Goal: Check status: Check status

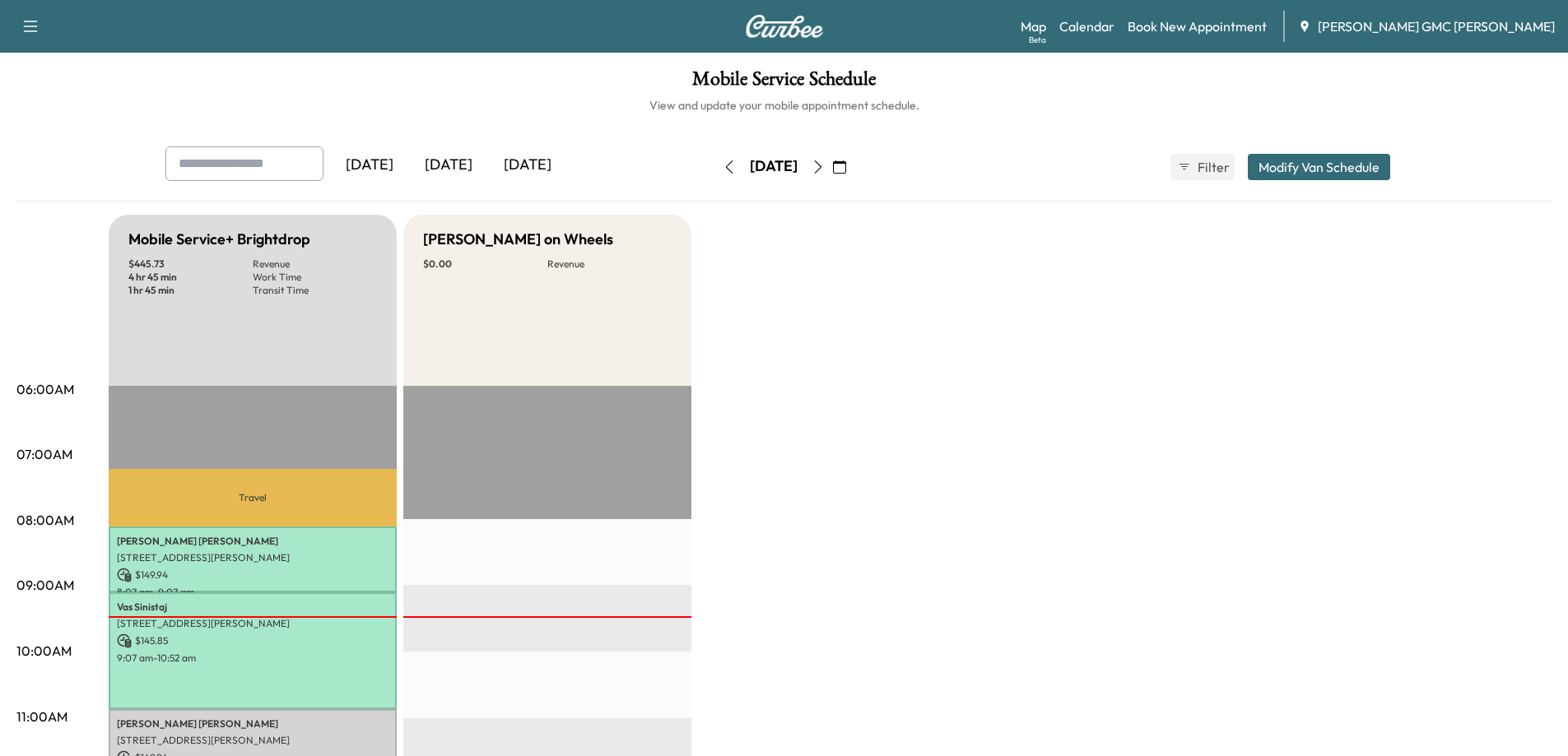
click at [832, 158] on button "button" at bounding box center [818, 168] width 28 height 27
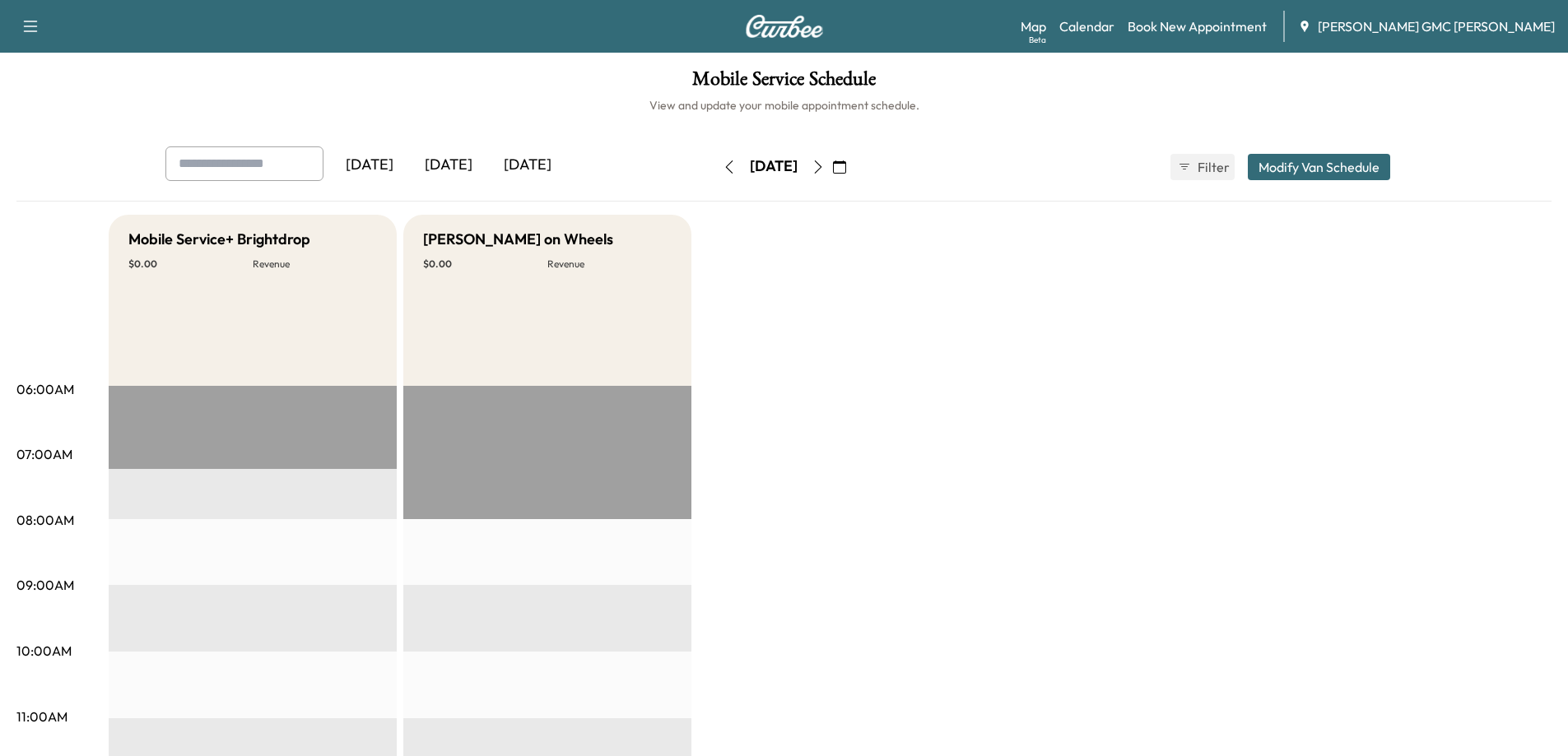
click at [832, 173] on button "button" at bounding box center [818, 168] width 28 height 27
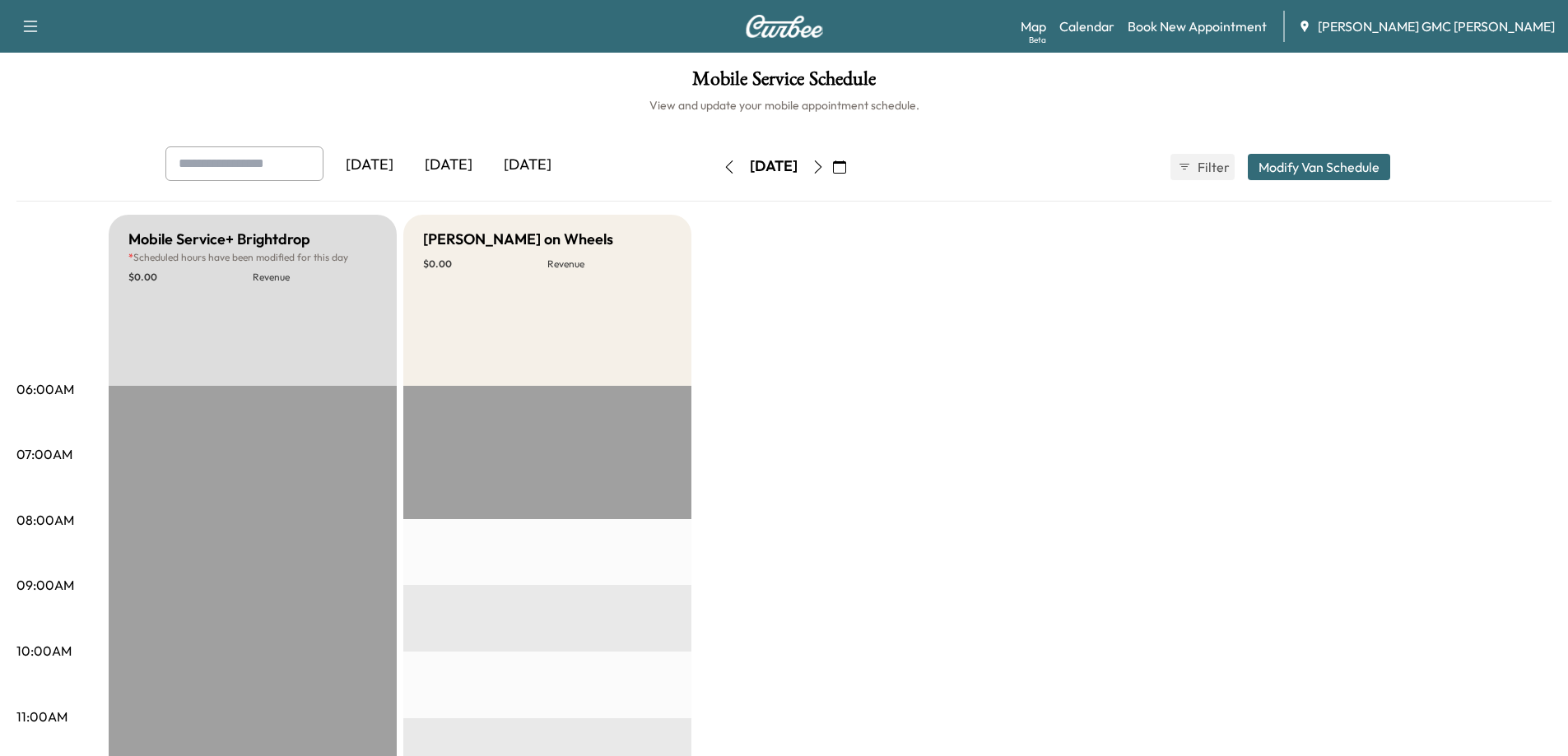
click at [853, 168] on button "button" at bounding box center [840, 168] width 28 height 27
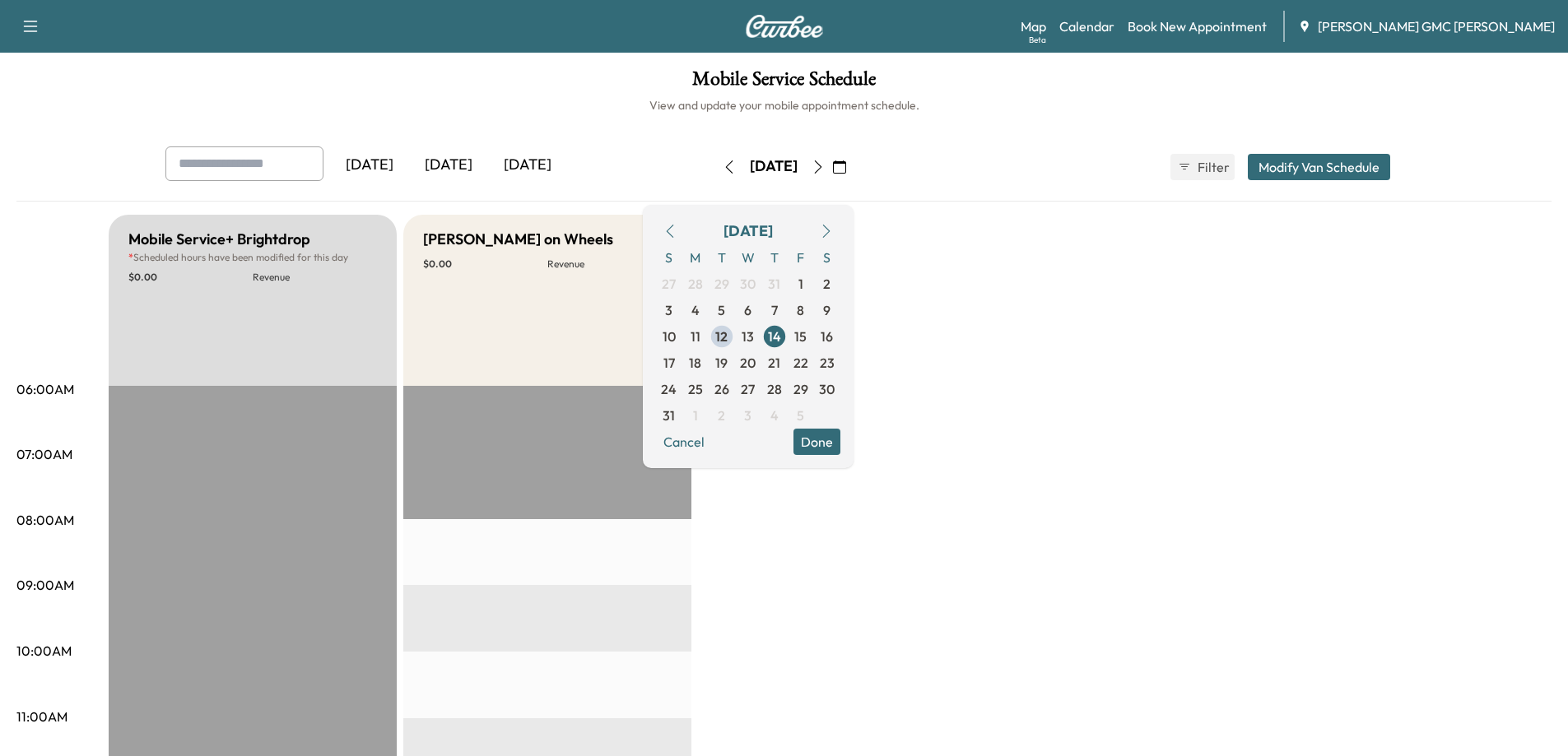
click at [822, 166] on icon "button" at bounding box center [817, 167] width 8 height 13
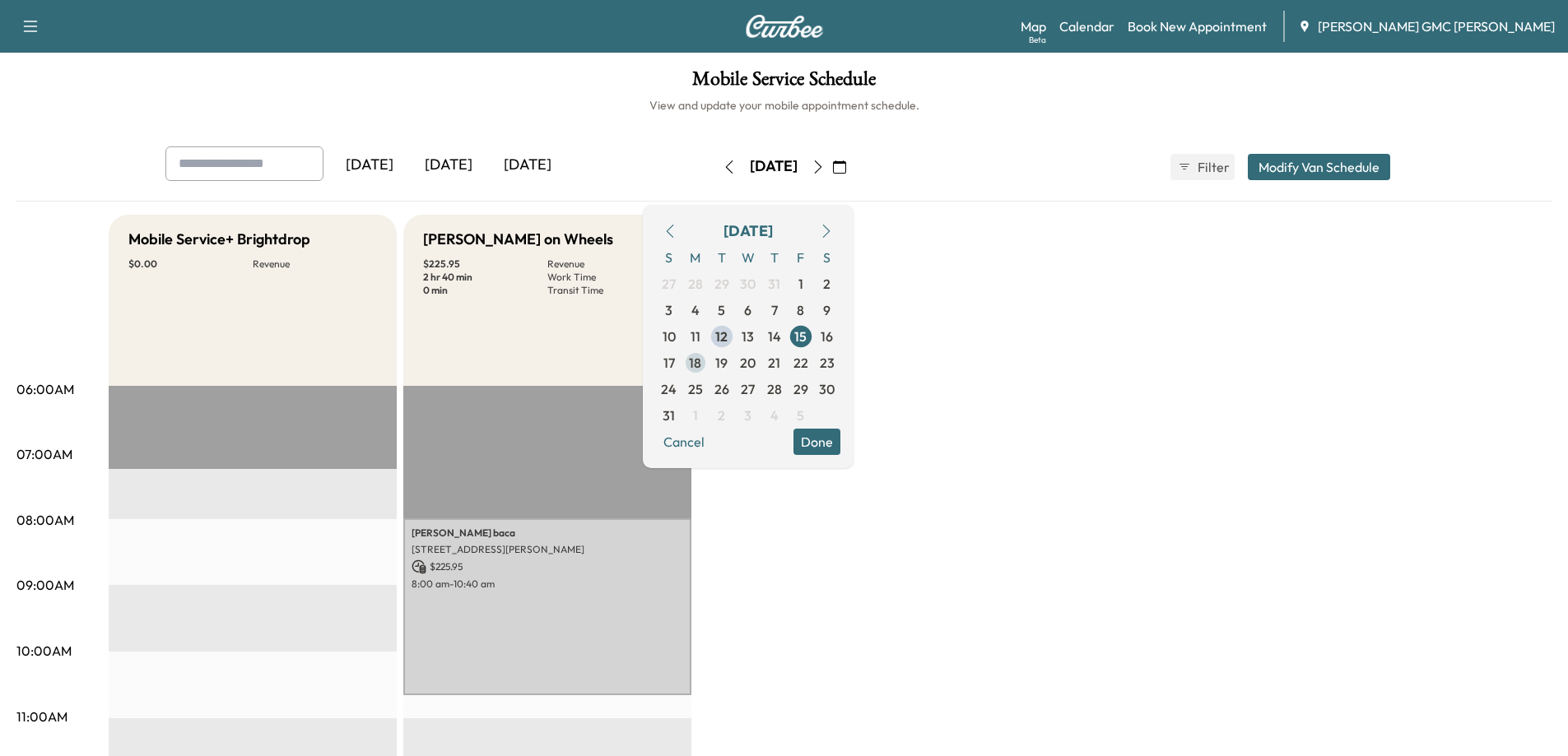
click at [701, 358] on span "18" at bounding box center [695, 363] width 13 height 20
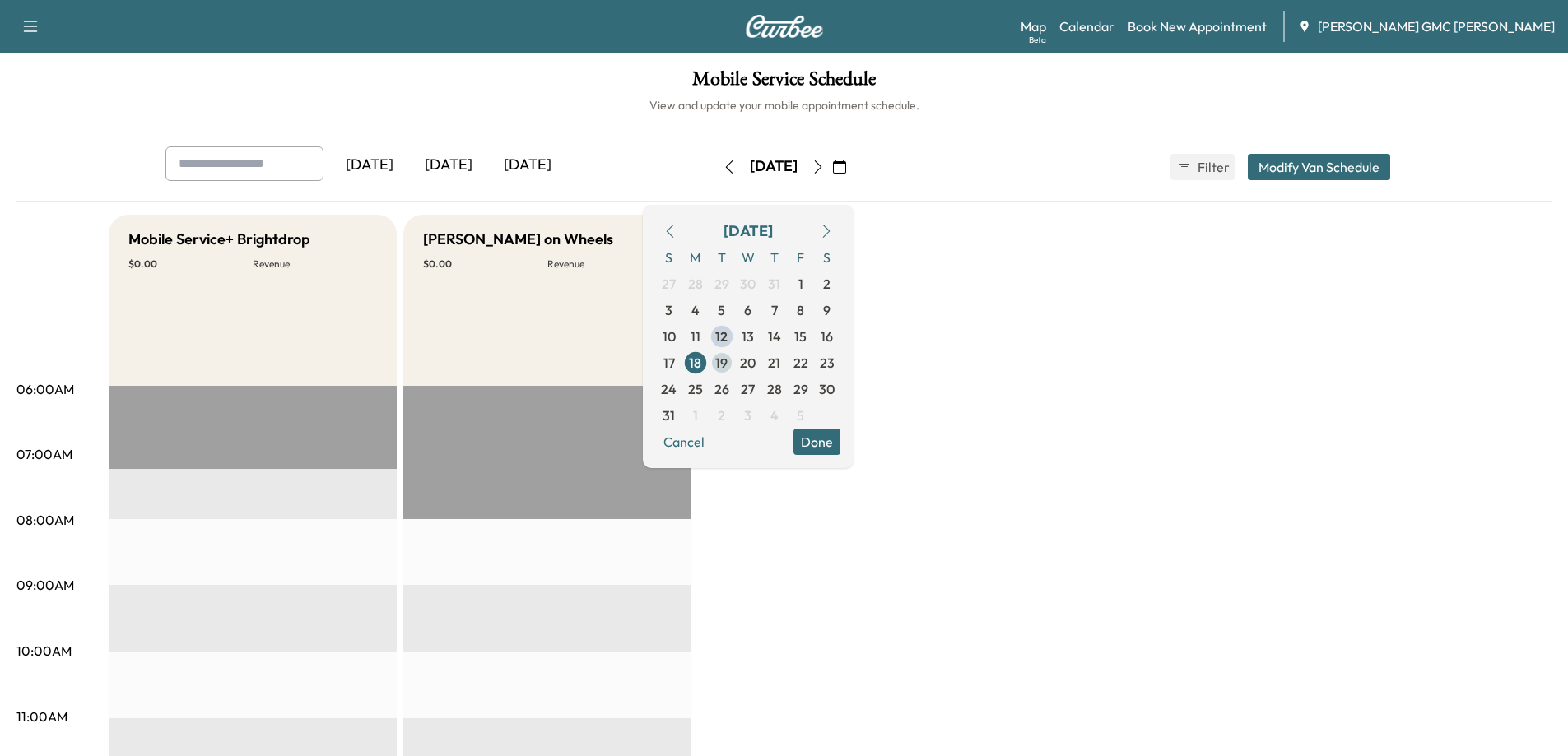
click at [735, 359] on span "19" at bounding box center [722, 363] width 27 height 27
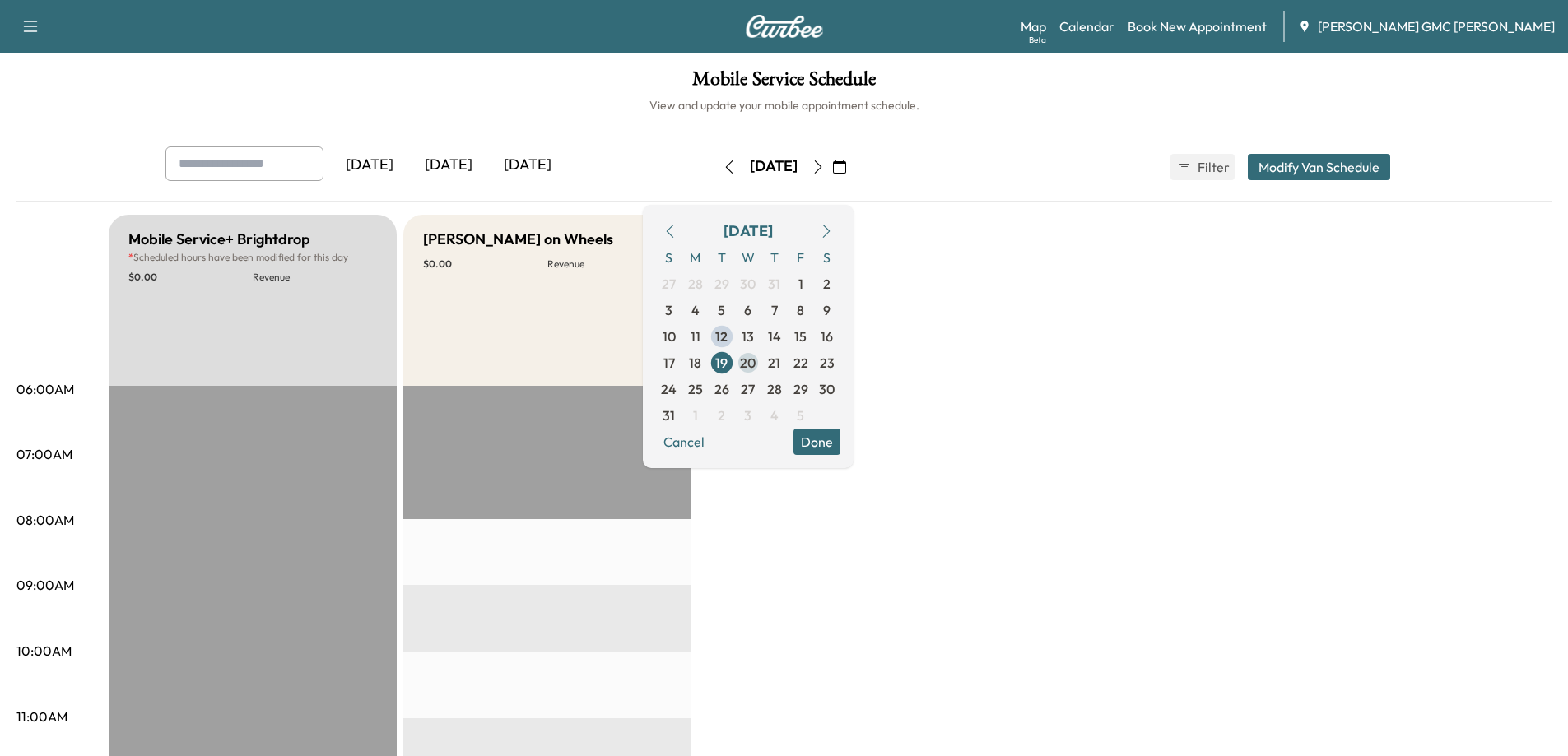
click at [756, 366] on span "20" at bounding box center [747, 363] width 16 height 20
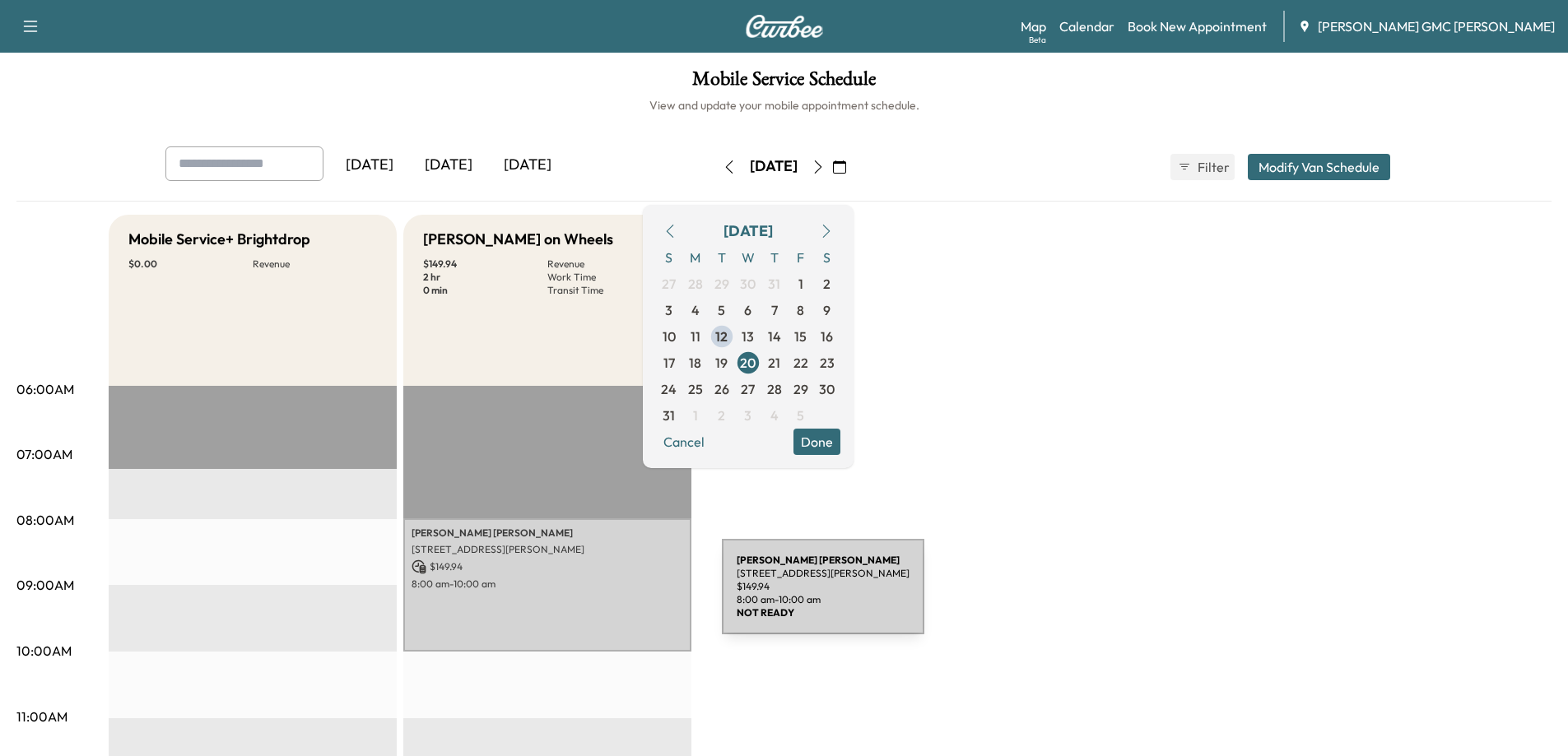
click at [594, 595] on div "[PERSON_NAME] [STREET_ADDRESS] $ 149.94 8:00 am - 10:00 am" at bounding box center [547, 585] width 288 height 133
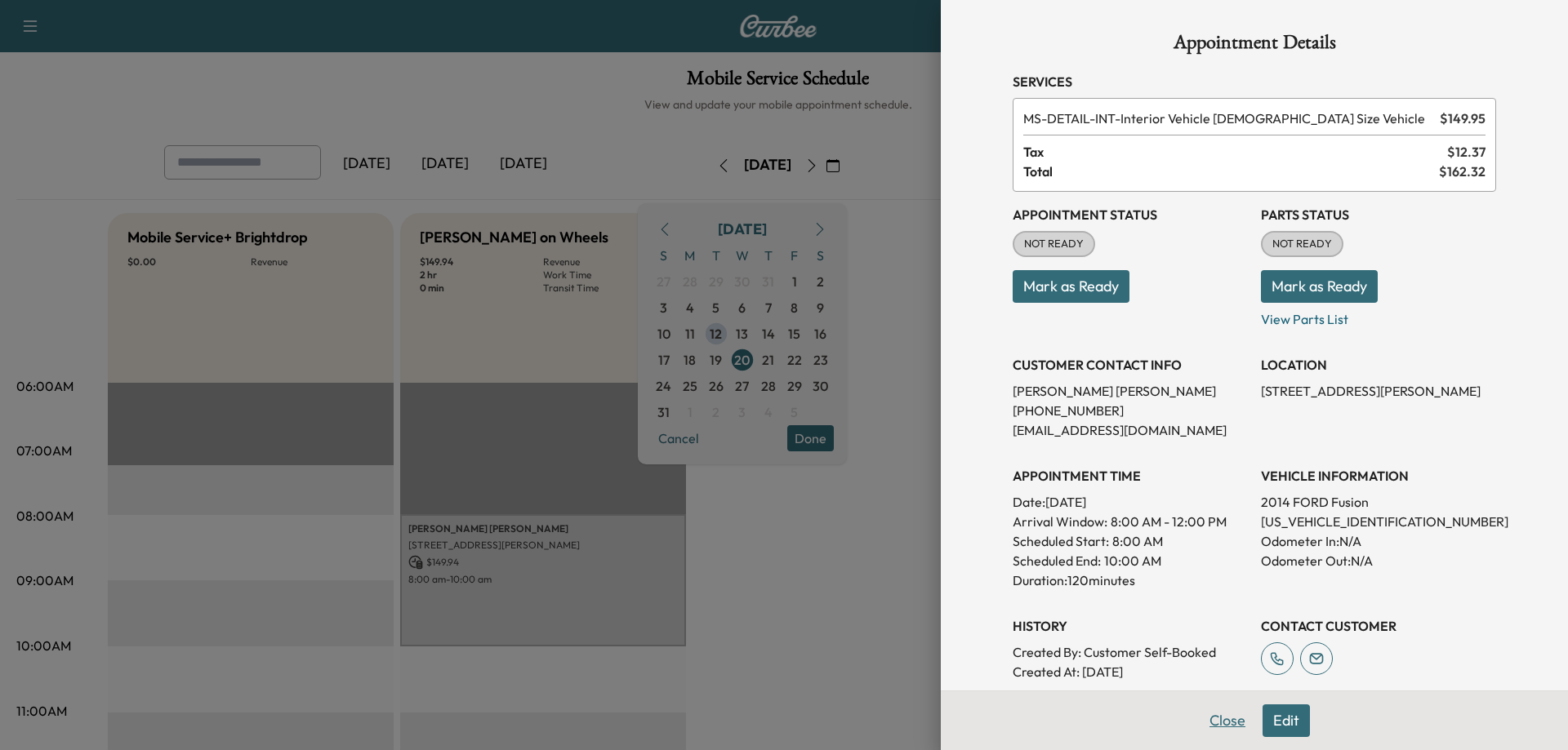
click at [1219, 722] on button "Close" at bounding box center [1227, 720] width 57 height 32
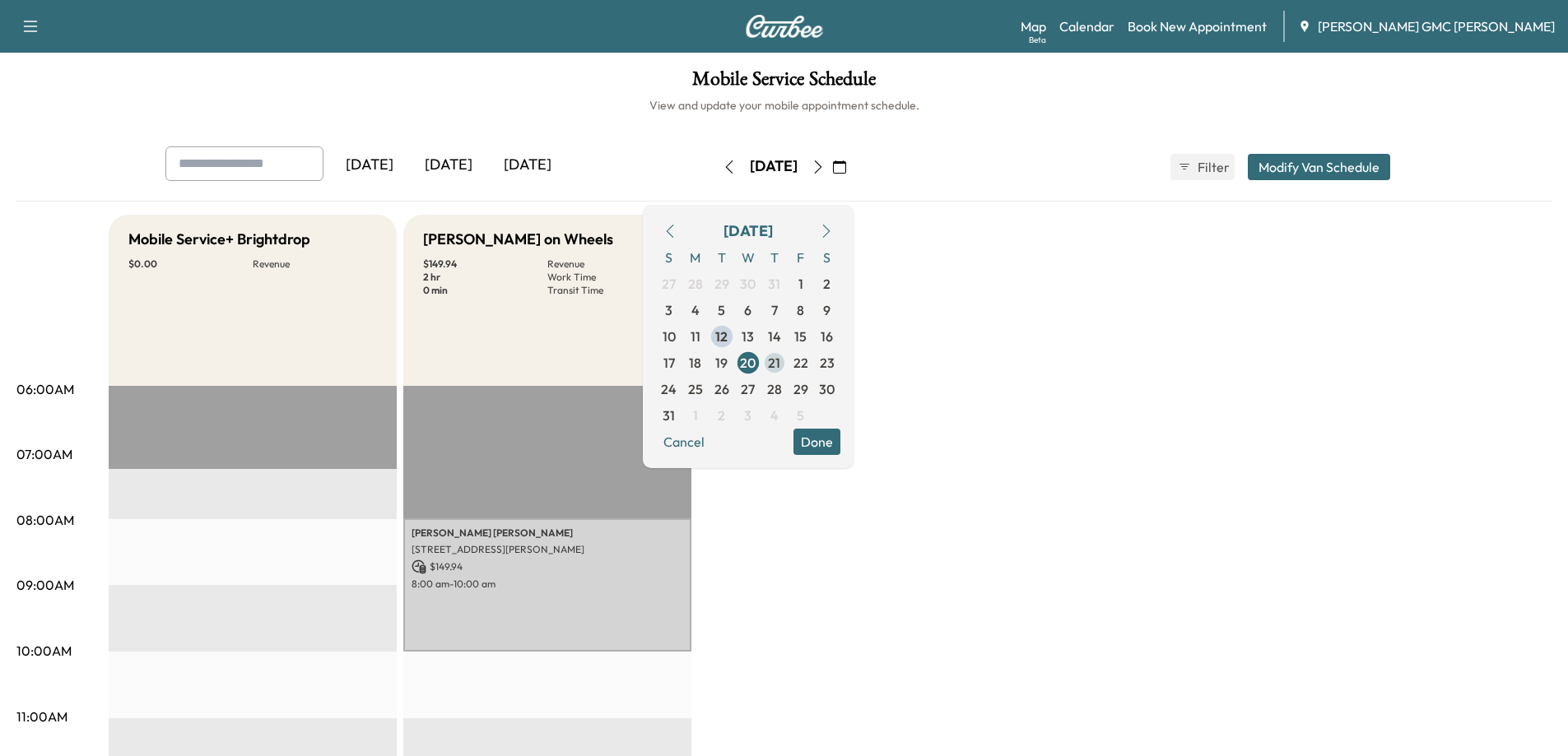
click at [781, 362] on span "21" at bounding box center [774, 363] width 13 height 20
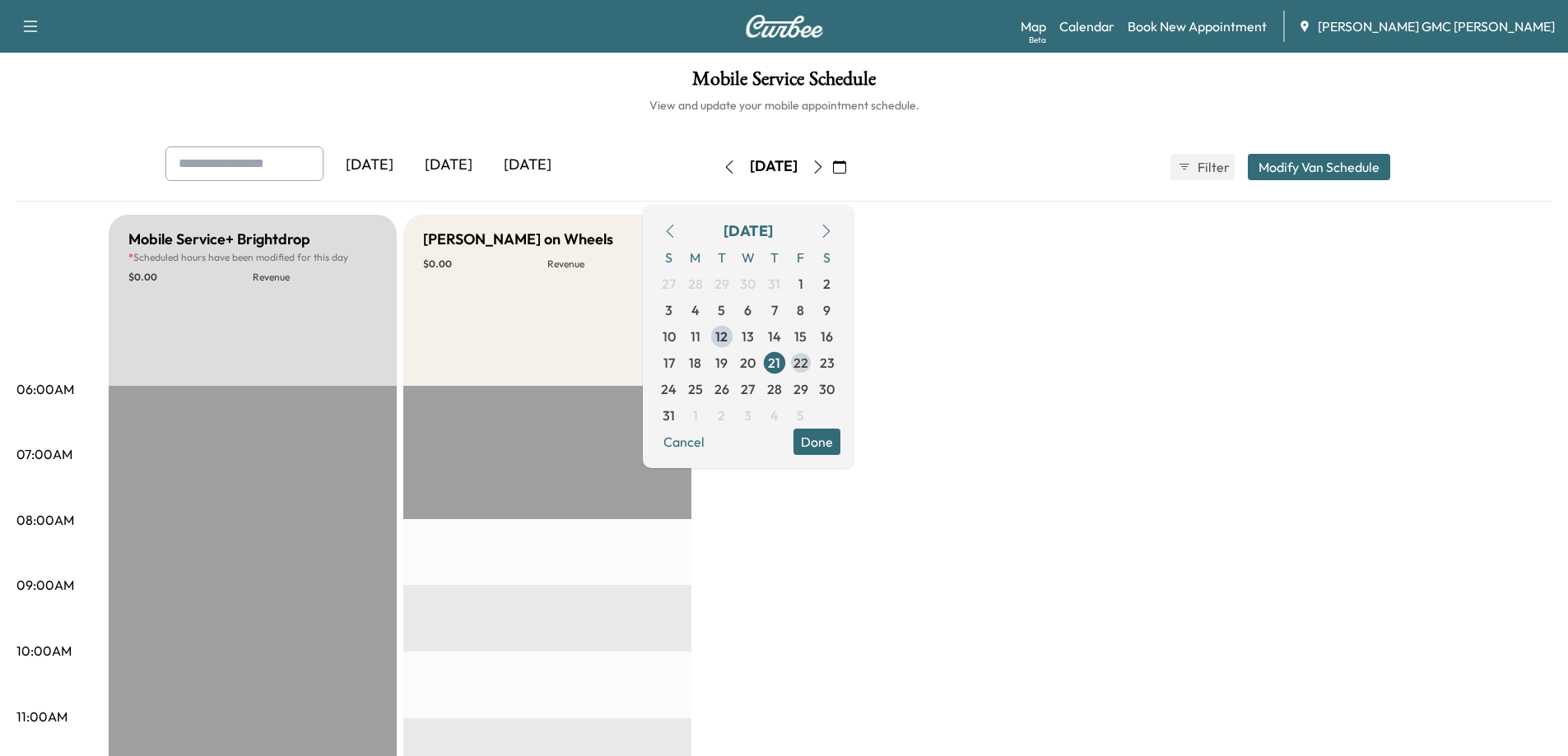
click at [808, 361] on span "22" at bounding box center [801, 363] width 15 height 20
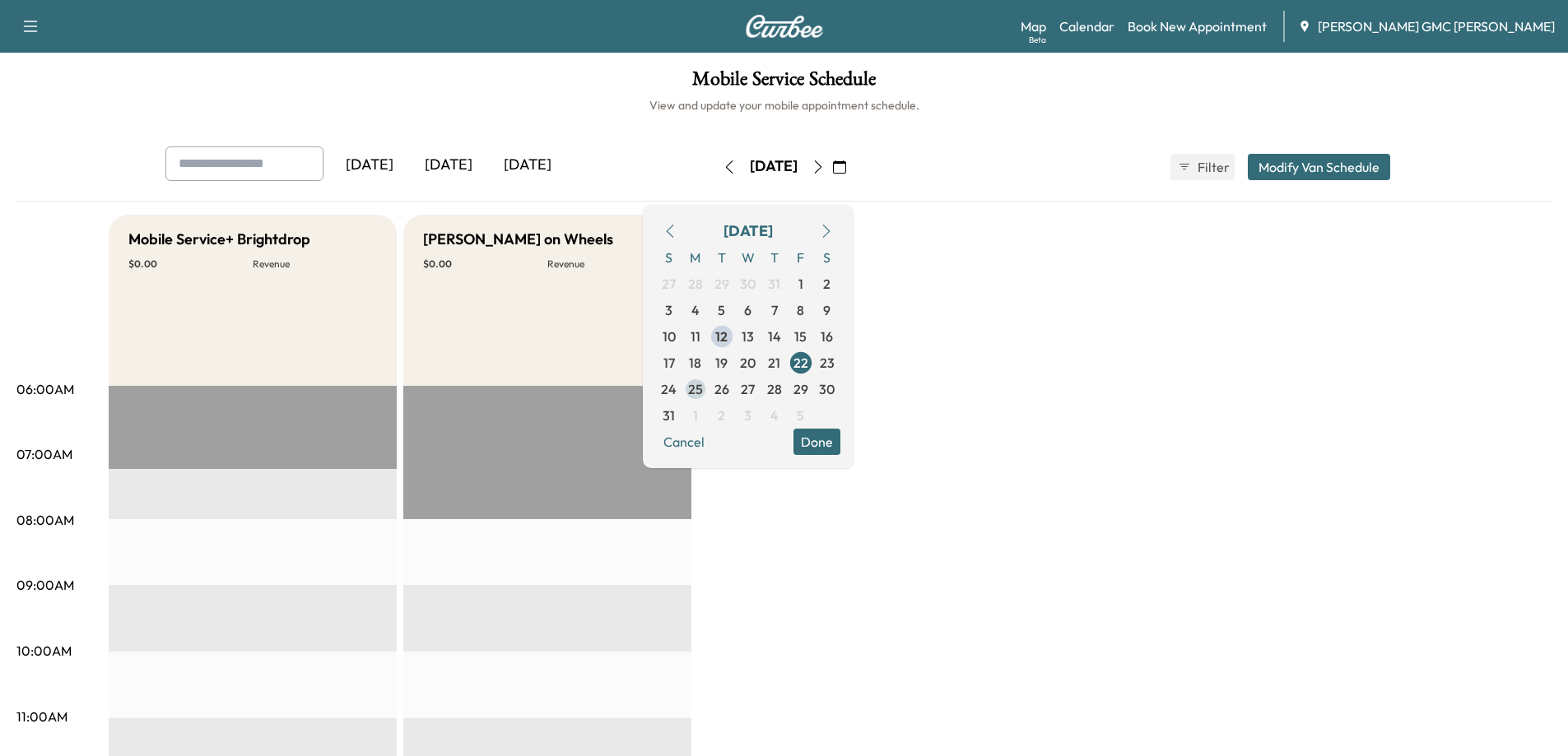
click at [703, 390] on span "25" at bounding box center [696, 389] width 15 height 20
click at [729, 395] on span "26" at bounding box center [722, 389] width 15 height 20
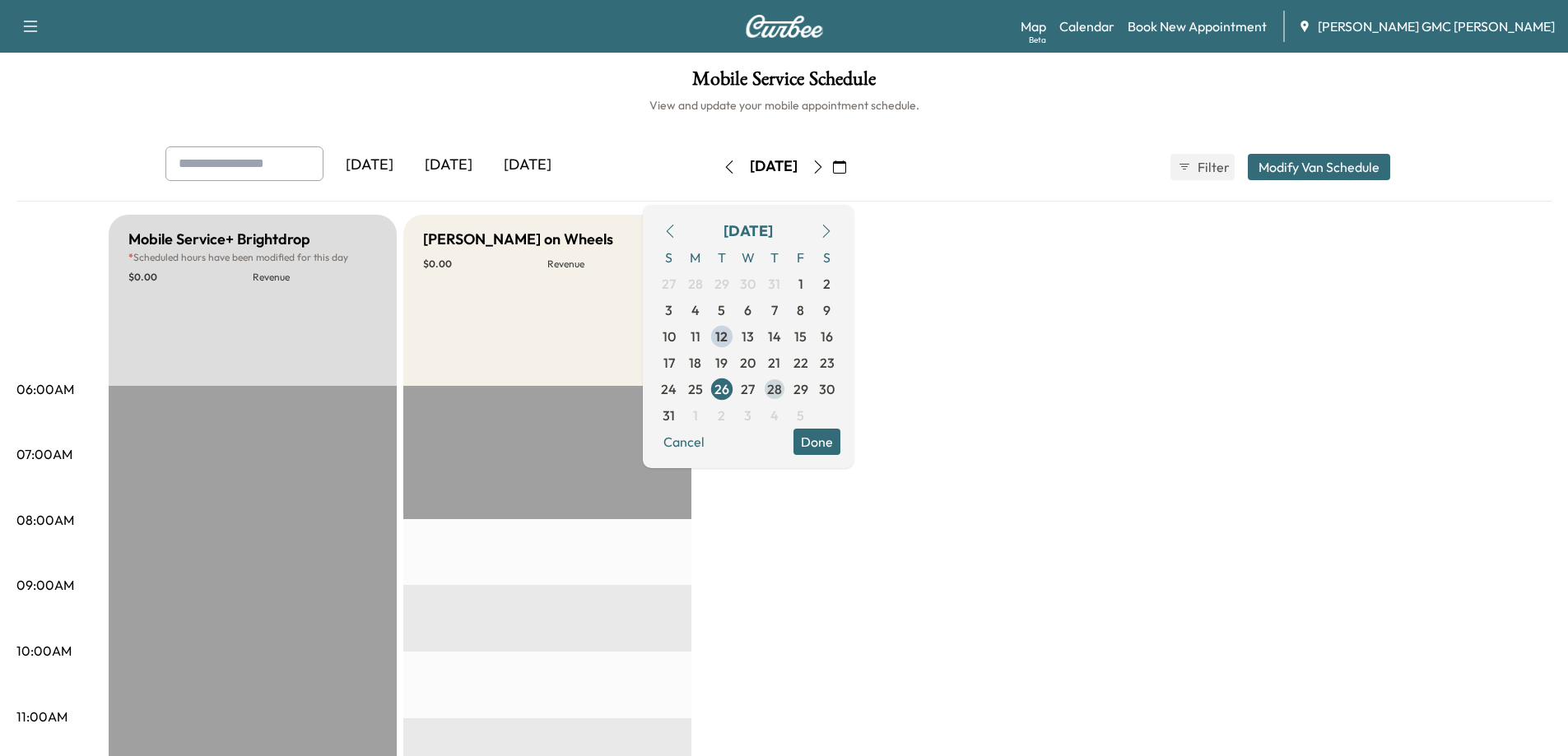
click at [787, 389] on span "28" at bounding box center [775, 389] width 27 height 27
click at [761, 389] on span "27" at bounding box center [748, 389] width 27 height 27
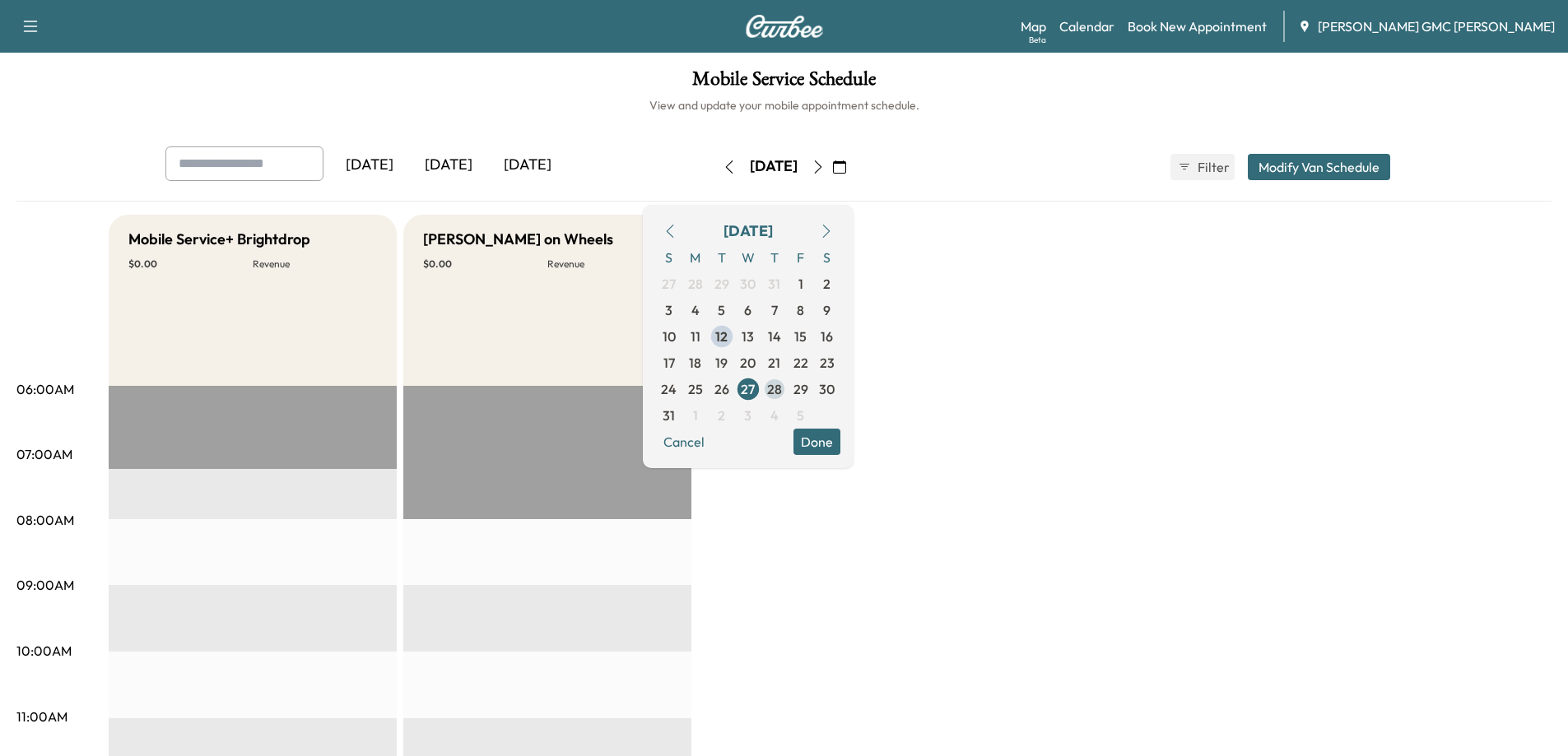
click at [781, 388] on span "28" at bounding box center [775, 389] width 15 height 20
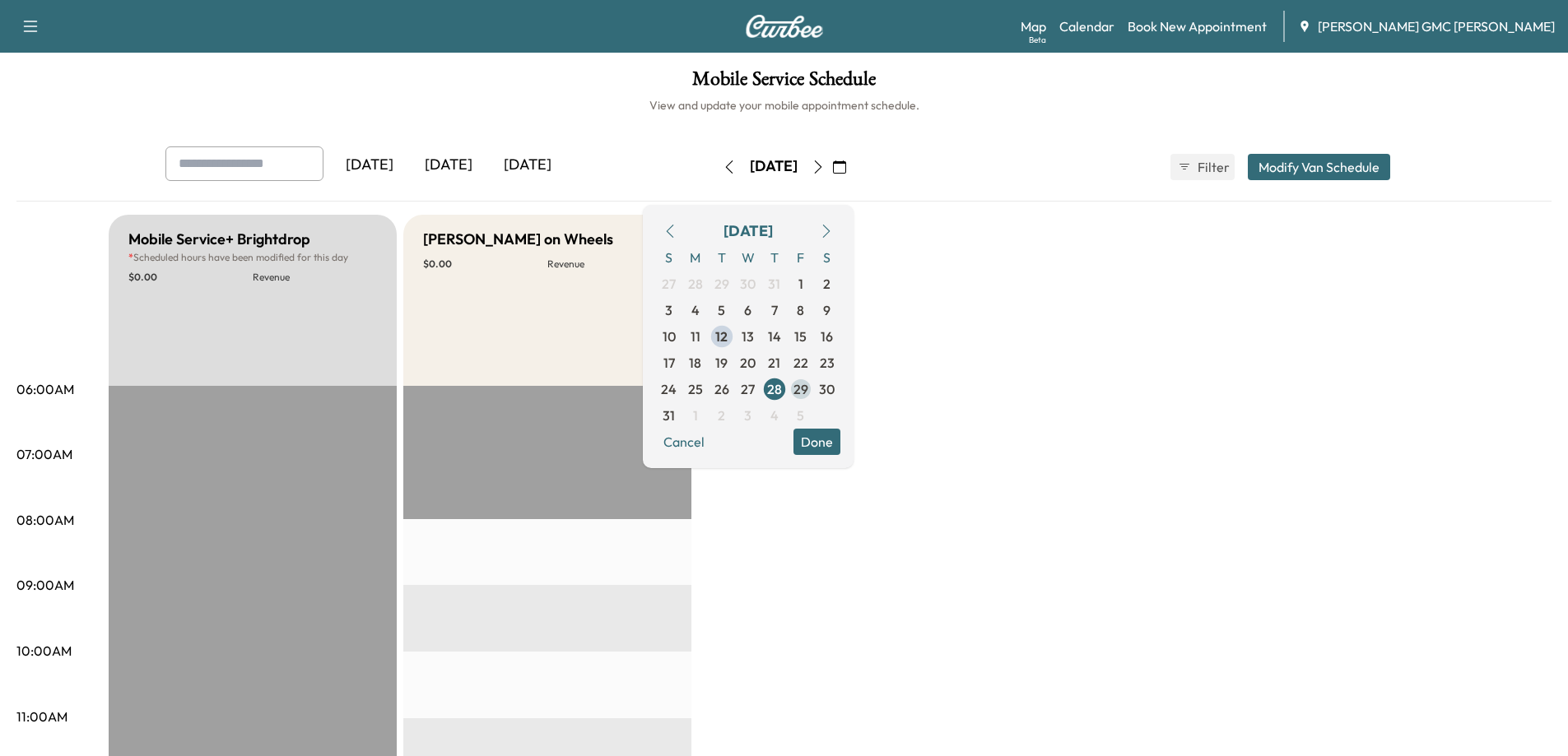
click at [808, 388] on span "29" at bounding box center [801, 389] width 15 height 20
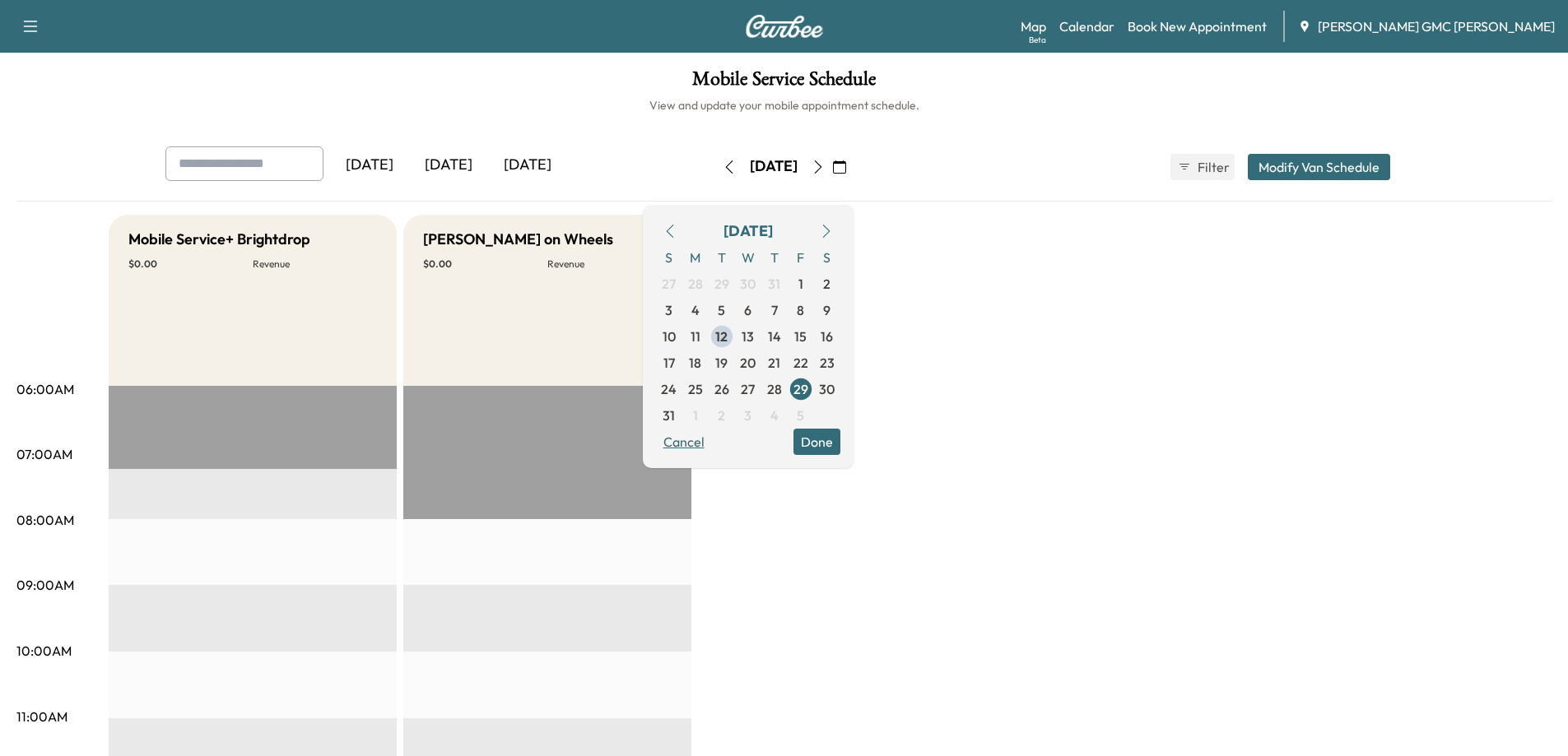
click at [712, 443] on button "Cancel" at bounding box center [683, 442] width 56 height 27
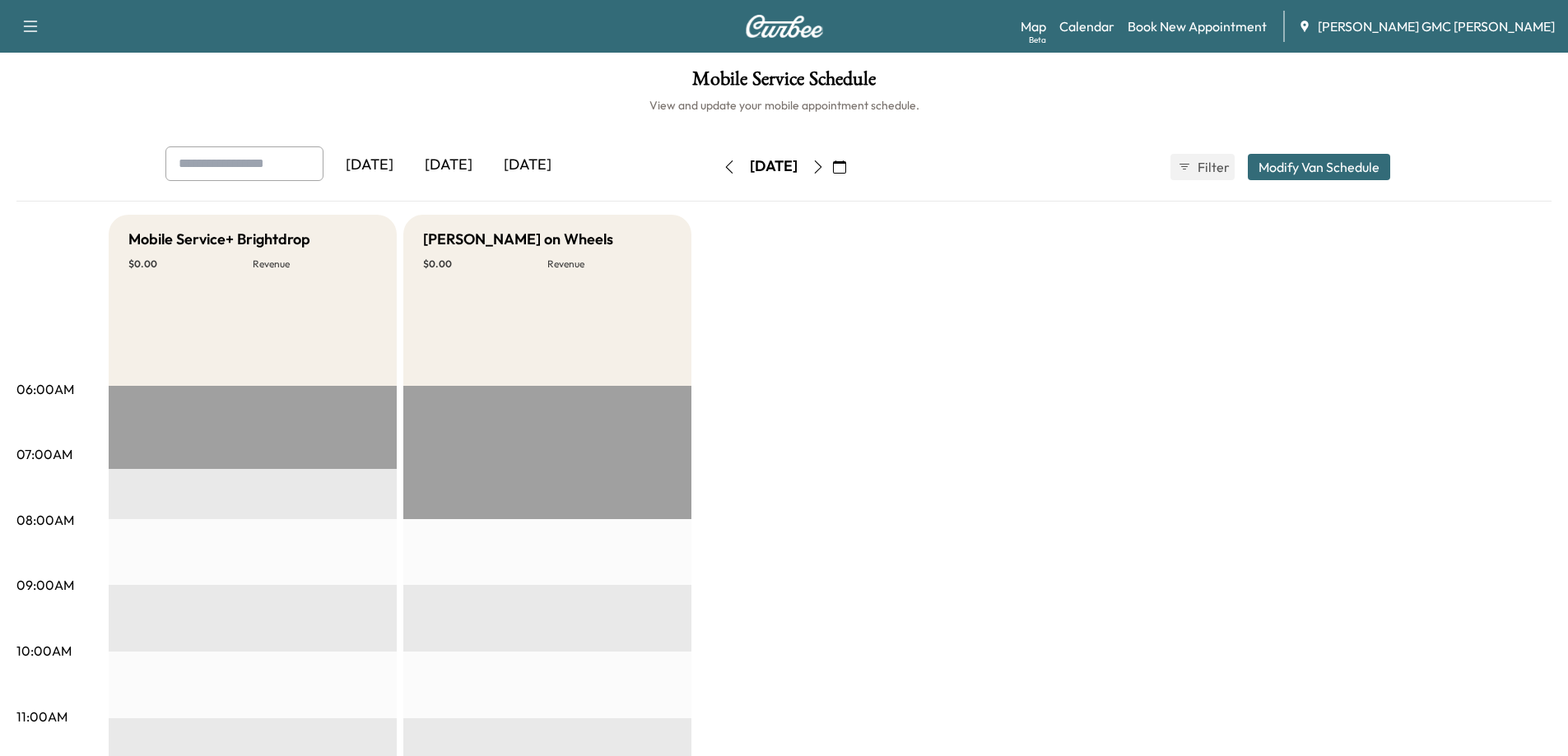
click at [853, 175] on button "button" at bounding box center [840, 168] width 28 height 27
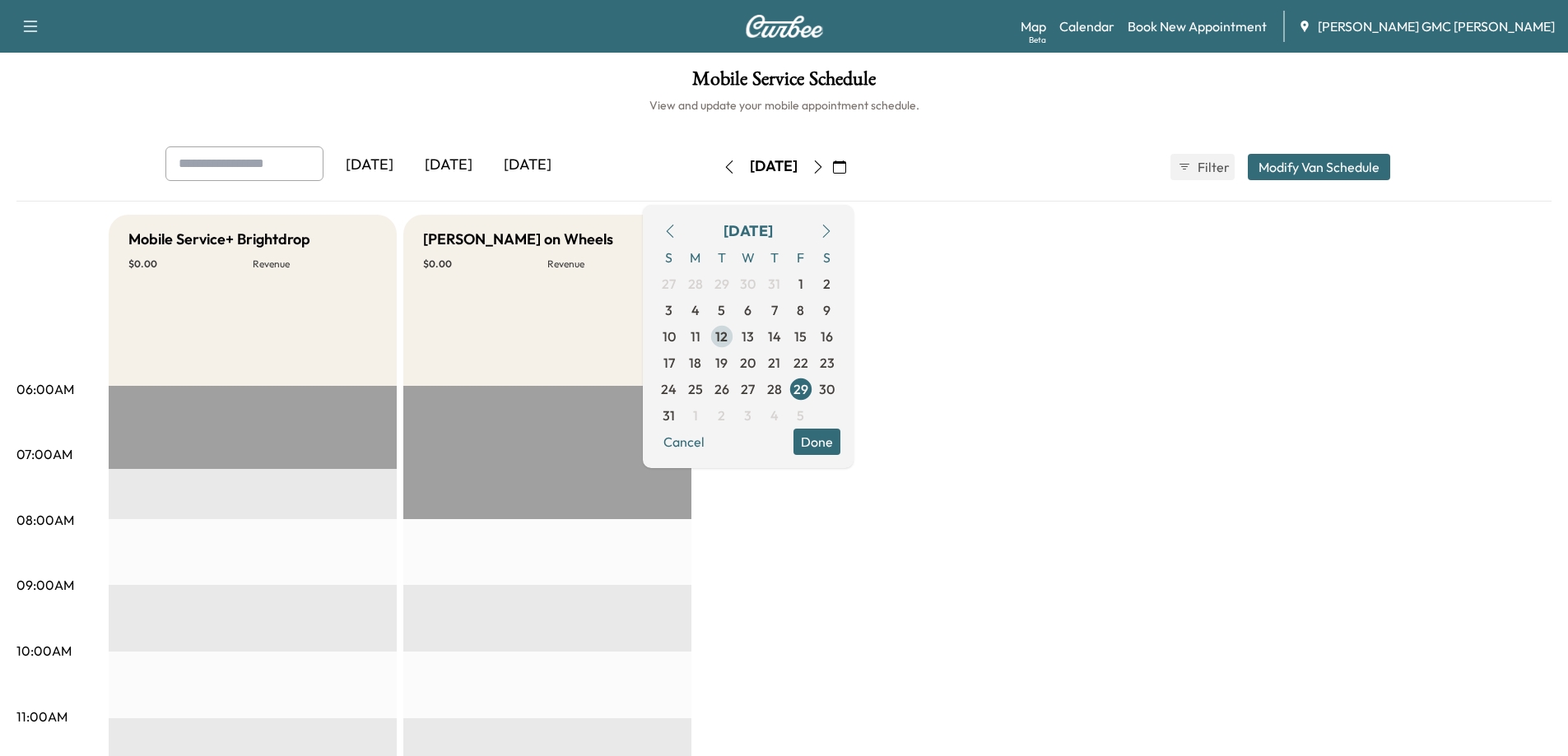
click at [727, 336] on span "12" at bounding box center [721, 337] width 13 height 20
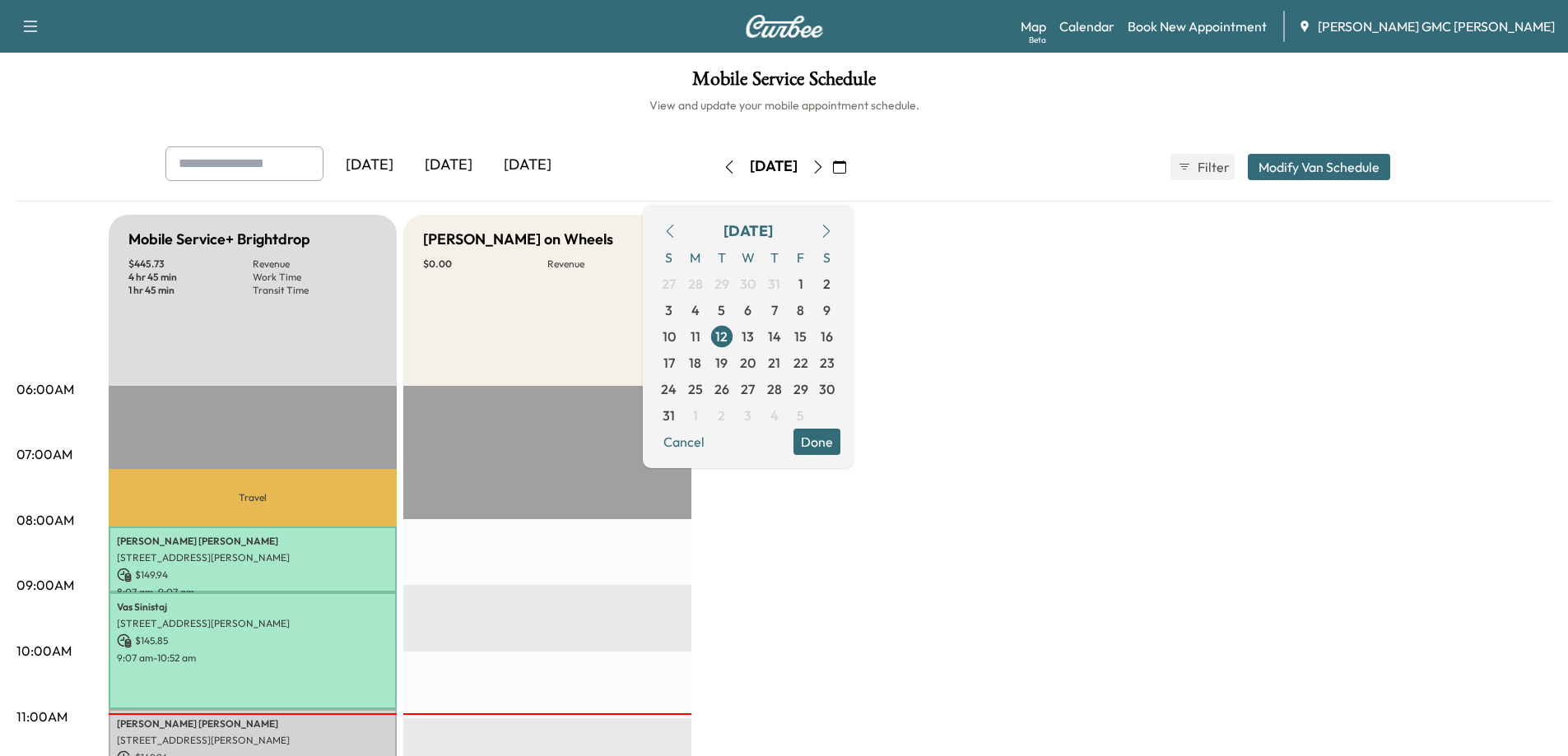
drag, startPoint x: 867, startPoint y: 540, endPoint x: 875, endPoint y: 537, distance: 8.5
click at [841, 428] on button "Done" at bounding box center [817, 442] width 47 height 27
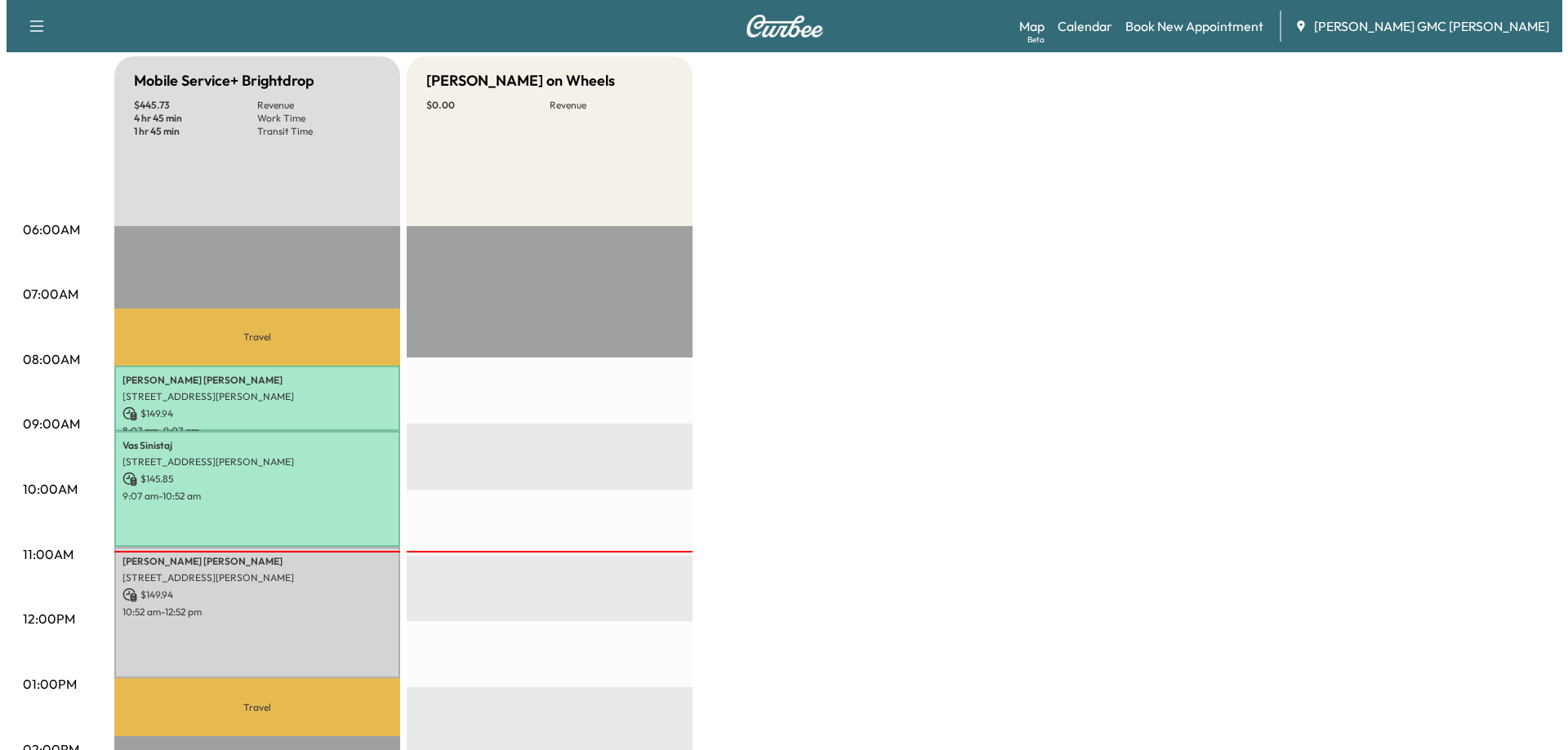
scroll to position [163, 0]
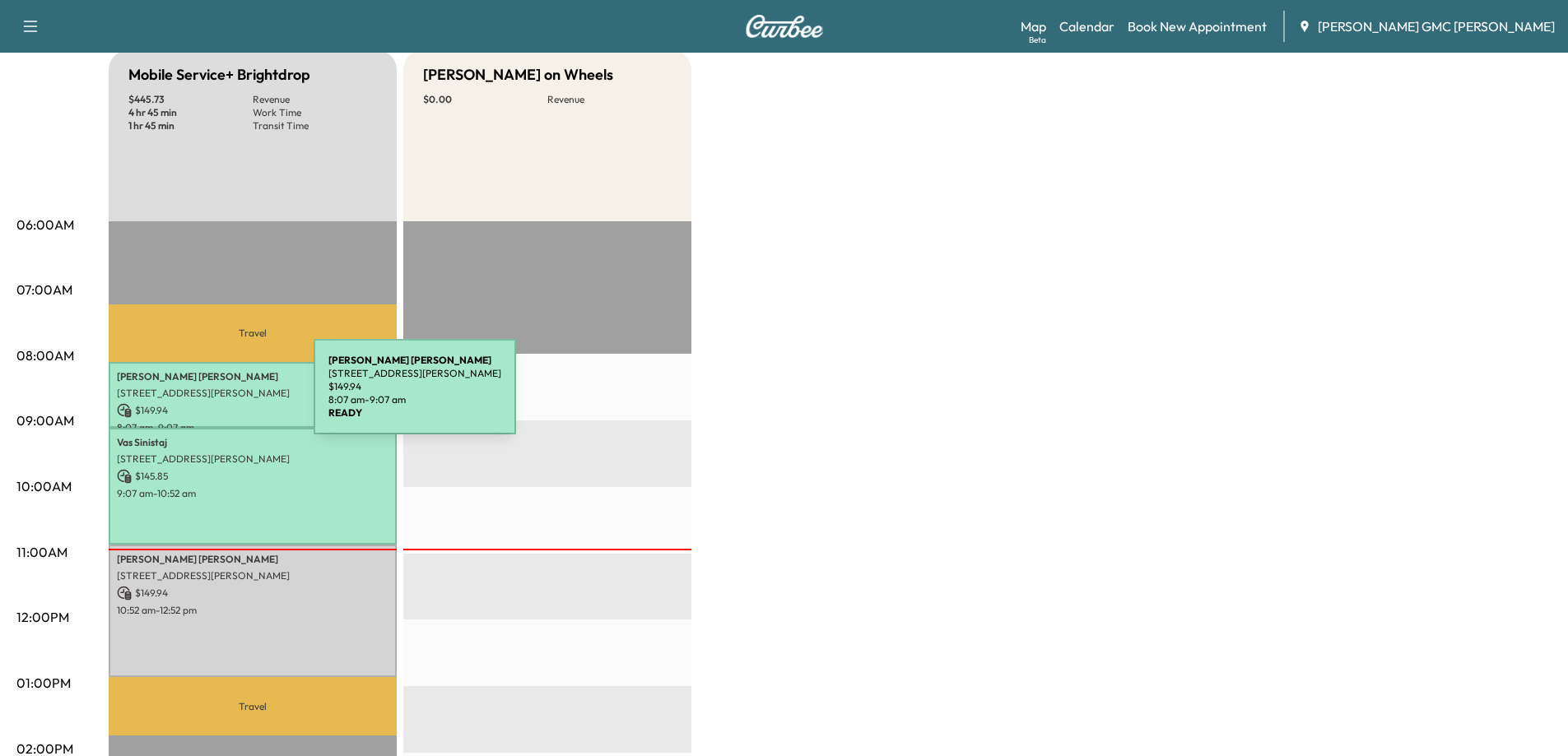
click at [189, 397] on p "[STREET_ADDRESS][PERSON_NAME]" at bounding box center [253, 393] width 272 height 13
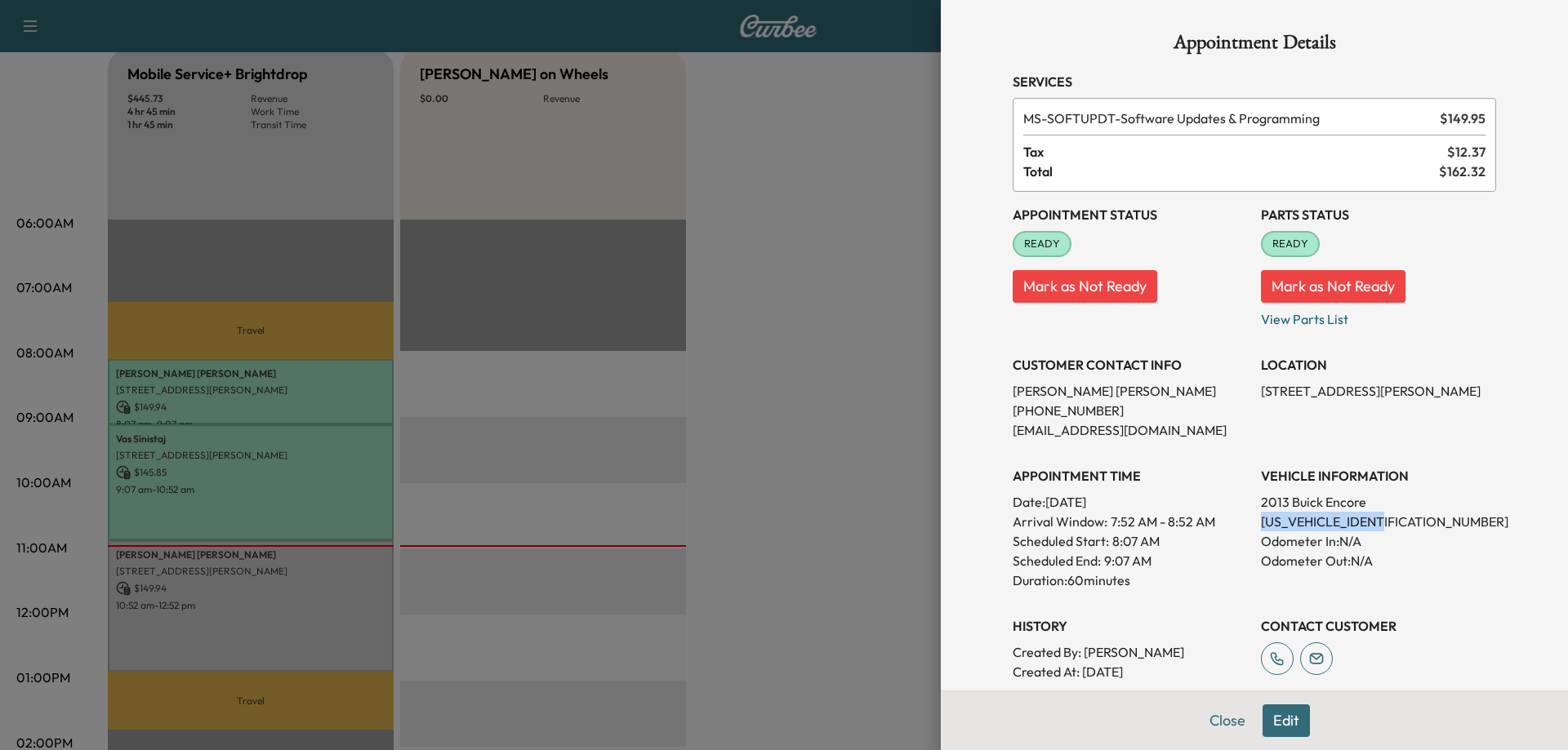
drag, startPoint x: 1249, startPoint y: 521, endPoint x: 1383, endPoint y: 518, distance: 134.0
click at [1383, 518] on p "[US_VEHICLE_IDENTIFICATION_NUMBER]" at bounding box center [1379, 522] width 235 height 20
copy p "[US_VEHICLE_IDENTIFICATION_NUMBER]"
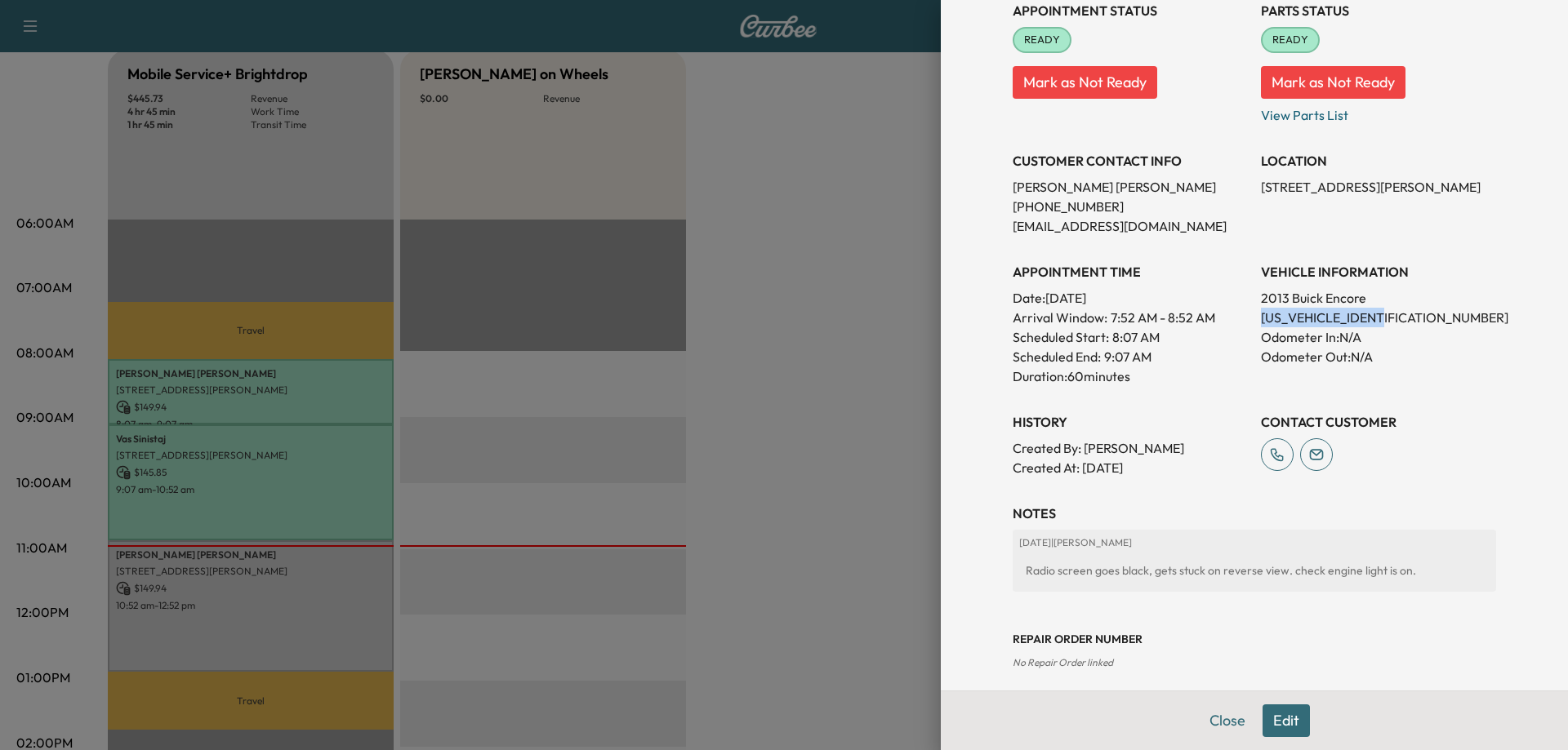
scroll to position [217, 0]
